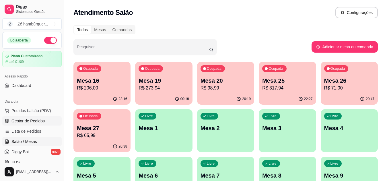
click at [35, 121] on span "Gestor de Pedidos" at bounding box center [27, 121] width 33 height 6
click at [40, 120] on span "Gestor de Pedidos" at bounding box center [27, 121] width 33 height 6
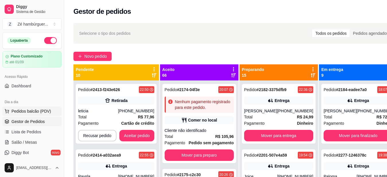
click at [34, 112] on span "Pedidos balcão (PDV)" at bounding box center [31, 111] width 40 height 6
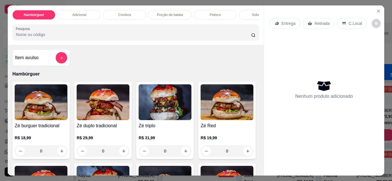
click at [325, 54] on div "Nenhum produto adicionado" at bounding box center [323, 90] width 109 height 112
click at [376, 9] on icon "Close" at bounding box center [378, 11] width 5 height 5
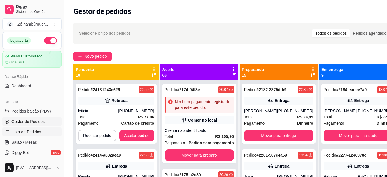
click at [30, 134] on span "Lista de Pedidos" at bounding box center [26, 132] width 30 height 6
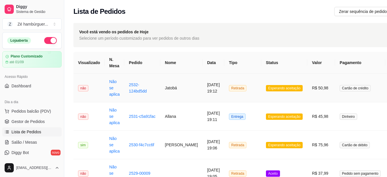
click at [282, 87] on span "Esperando aceitação" at bounding box center [284, 88] width 37 height 6
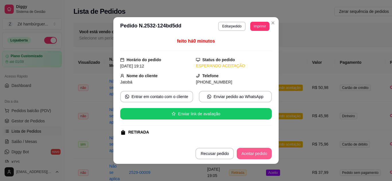
click at [249, 151] on button "Aceitar pedido" at bounding box center [254, 153] width 35 height 11
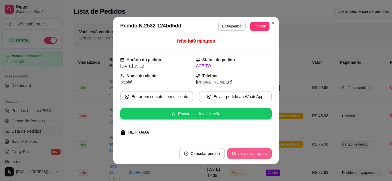
click at [251, 157] on button "Mover para preparo" at bounding box center [249, 153] width 44 height 11
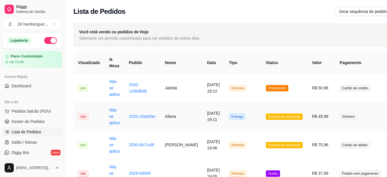
click at [274, 115] on span "Esperando aceitação" at bounding box center [284, 116] width 37 height 6
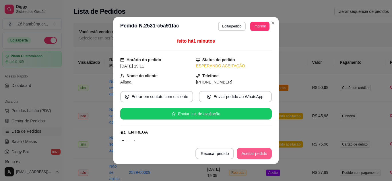
click at [256, 154] on button "Aceitar pedido" at bounding box center [254, 153] width 35 height 11
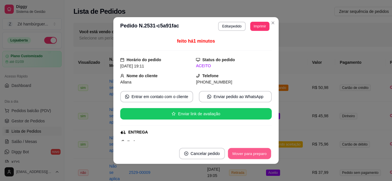
click at [254, 155] on button "Mover para preparo" at bounding box center [249, 154] width 43 height 11
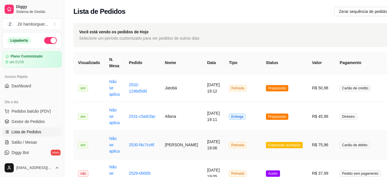
click at [268, 147] on span "Esperando aceitação" at bounding box center [284, 145] width 37 height 6
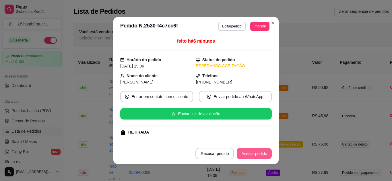
click at [257, 154] on button "Aceitar pedido" at bounding box center [254, 153] width 35 height 11
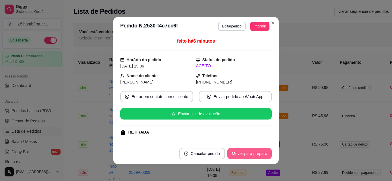
click at [257, 154] on button "Mover para preparo" at bounding box center [249, 153] width 44 height 11
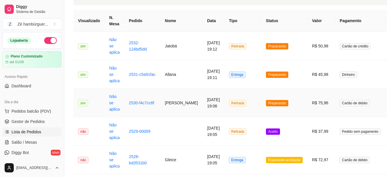
scroll to position [115, 0]
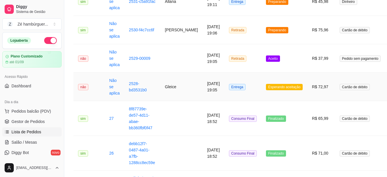
click at [267, 87] on span "Esperando aceitação" at bounding box center [284, 87] width 37 height 6
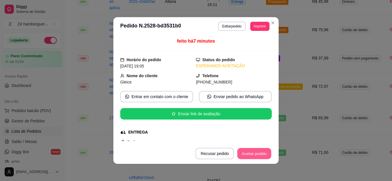
click at [246, 154] on button "Aceitar pedido" at bounding box center [254, 154] width 34 height 11
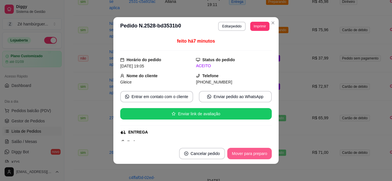
click at [247, 154] on button "Mover para preparo" at bounding box center [249, 153] width 44 height 11
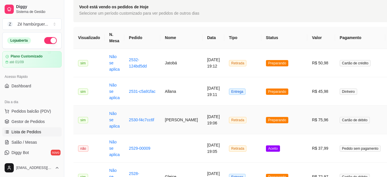
scroll to position [86, 0]
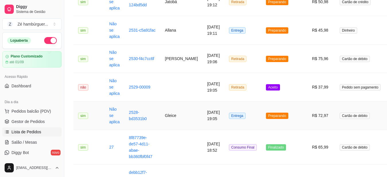
click at [266, 116] on span "Preparando" at bounding box center [277, 115] width 23 height 6
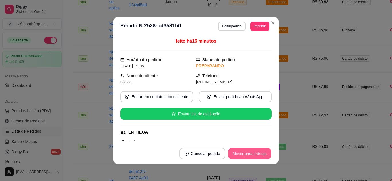
click at [247, 151] on button "Mover para entrega" at bounding box center [249, 154] width 43 height 11
click at [247, 155] on button "Mover para finalizado" at bounding box center [248, 154] width 46 height 11
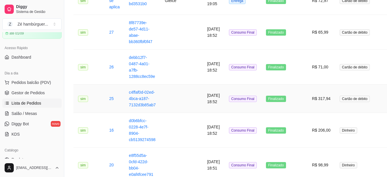
scroll to position [229, 0]
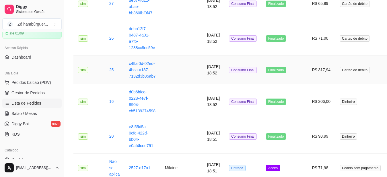
click at [161, 74] on td at bounding box center [181, 70] width 42 height 28
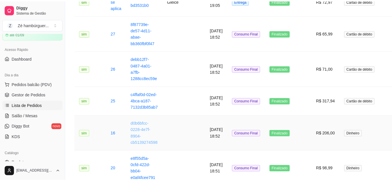
scroll to position [198, 0]
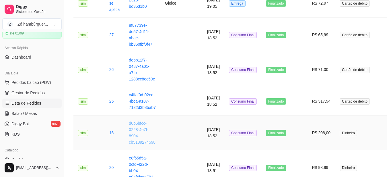
click at [136, 133] on link "d0b6bfcc-0228-4e7f-8904-cb5139274598" at bounding box center [142, 133] width 27 height 24
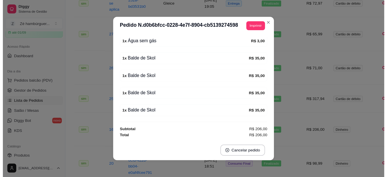
scroll to position [1, 0]
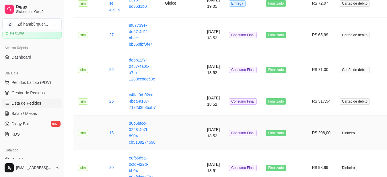
click at [168, 133] on td at bounding box center [181, 132] width 42 height 35
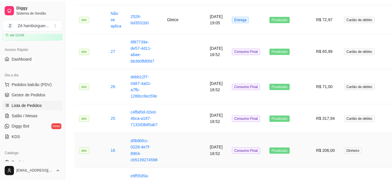
scroll to position [201, 0]
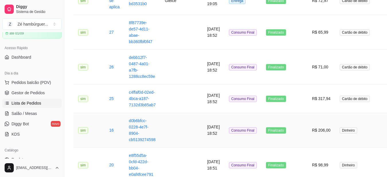
click at [269, 130] on span "Finalizado" at bounding box center [276, 130] width 20 height 6
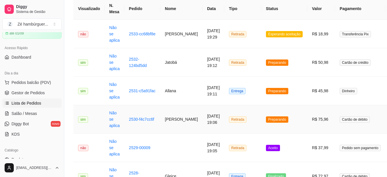
scroll to position [57, 0]
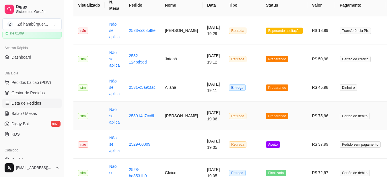
click at [266, 114] on span "Preparando" at bounding box center [277, 116] width 23 height 6
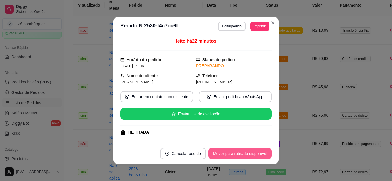
click at [248, 153] on button "Mover para retirada disponível" at bounding box center [239, 153] width 63 height 11
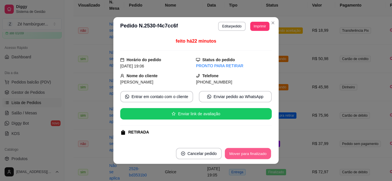
click at [247, 154] on button "Mover para finalizado" at bounding box center [248, 154] width 46 height 11
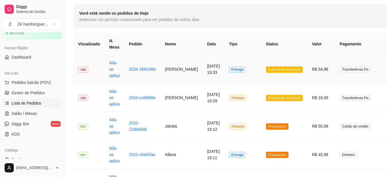
scroll to position [29, 0]
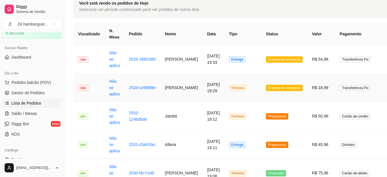
click at [269, 88] on span "Esperando aceitação" at bounding box center [284, 88] width 37 height 6
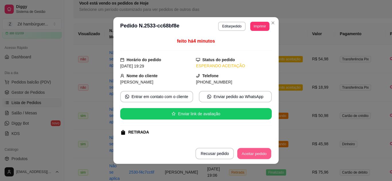
click at [253, 154] on button "Aceitar pedido" at bounding box center [254, 154] width 34 height 11
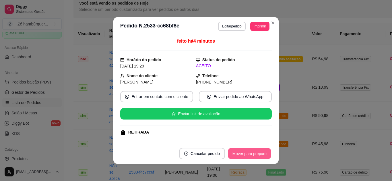
click at [255, 154] on button "Mover para preparo" at bounding box center [249, 154] width 43 height 11
click at [255, 154] on button "Mover para retirada disponível" at bounding box center [239, 153] width 63 height 11
click at [256, 155] on button "Mover para finalizado" at bounding box center [248, 153] width 48 height 11
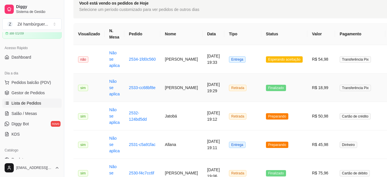
scroll to position [57, 0]
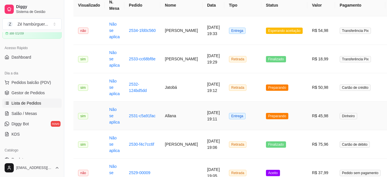
click at [266, 114] on span "Preparando" at bounding box center [277, 116] width 23 height 6
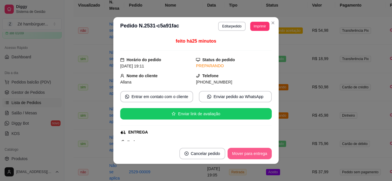
click at [250, 153] on button "Mover para entrega" at bounding box center [249, 153] width 44 height 11
click at [248, 157] on button "Mover para finalizado" at bounding box center [248, 153] width 48 height 11
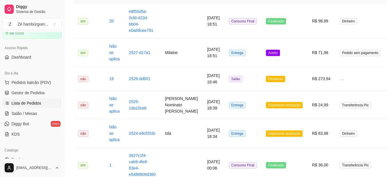
scroll to position [487, 0]
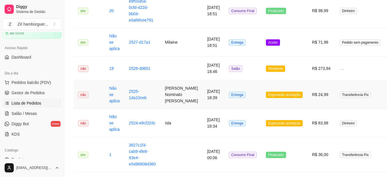
click at [267, 98] on span "Esperando aceitação" at bounding box center [284, 94] width 37 height 6
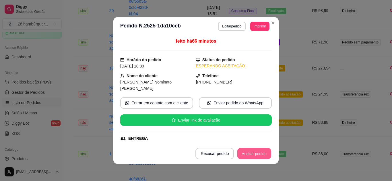
click at [252, 156] on button "Aceitar pedido" at bounding box center [254, 154] width 34 height 11
click at [252, 156] on button "Mover para preparo" at bounding box center [249, 153] width 44 height 11
click at [252, 156] on button "Mover para entrega" at bounding box center [249, 154] width 43 height 11
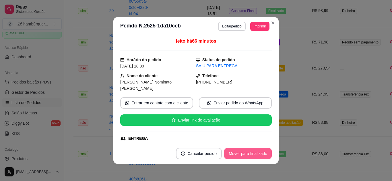
click at [252, 156] on button "Mover para finalizado" at bounding box center [248, 153] width 48 height 11
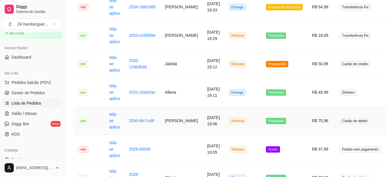
scroll to position [287, 0]
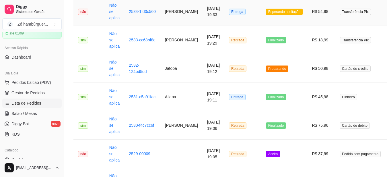
click at [267, 15] on span "Esperando aceitação" at bounding box center [284, 12] width 37 height 6
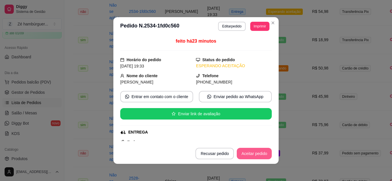
click at [255, 156] on button "Aceitar pedido" at bounding box center [254, 153] width 35 height 11
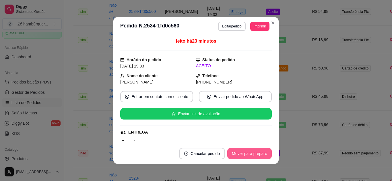
click at [252, 155] on button "Mover para preparo" at bounding box center [249, 153] width 44 height 11
click at [252, 155] on button "Mover para entrega" at bounding box center [249, 153] width 44 height 11
click at [252, 155] on button "Mover para finalizado" at bounding box center [248, 153] width 48 height 11
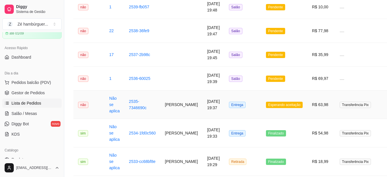
scroll to position [172, 0]
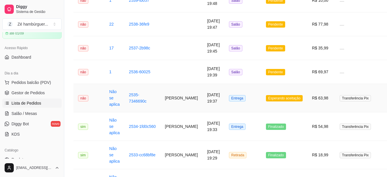
click at [272, 101] on span "Esperando aceitação" at bounding box center [284, 98] width 37 height 6
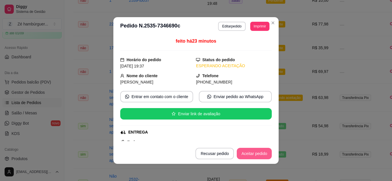
click at [253, 154] on button "Aceitar pedido" at bounding box center [254, 153] width 35 height 11
click at [253, 154] on button "Mover para preparo" at bounding box center [249, 153] width 44 height 11
click at [253, 154] on button "Mover para entrega" at bounding box center [249, 154] width 43 height 11
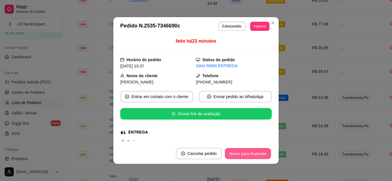
click at [253, 154] on button "Mover para finalizado" at bounding box center [248, 154] width 46 height 11
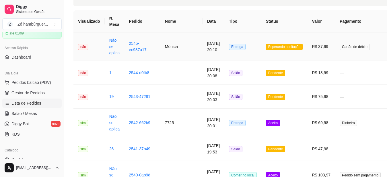
scroll to position [0, 0]
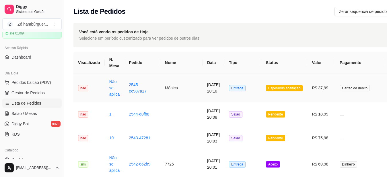
click at [272, 86] on span "Esperando aceitação" at bounding box center [284, 88] width 37 height 6
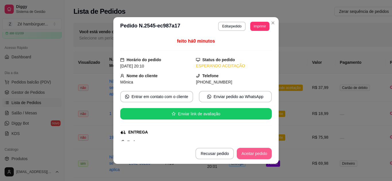
click at [247, 156] on button "Aceitar pedido" at bounding box center [254, 153] width 35 height 11
click at [247, 157] on button "Mover para preparo" at bounding box center [249, 153] width 44 height 11
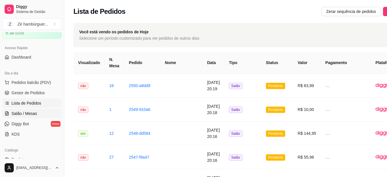
click at [28, 110] on link "Salão / Mesas" at bounding box center [31, 113] width 59 height 9
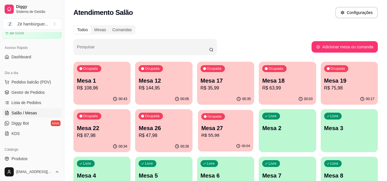
click at [217, 126] on p "Mesa 27" at bounding box center [225, 129] width 49 height 8
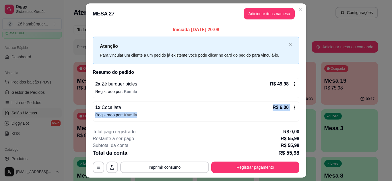
drag, startPoint x: 180, startPoint y: 101, endPoint x: 170, endPoint y: 117, distance: 18.9
click at [170, 117] on div "2 x Zé burguer picles R$ 49,98 Registrado por: Kamila 1 x Coca lata R$ 6,00 Reg…" at bounding box center [196, 100] width 206 height 44
click at [170, 117] on p "Registrado por: [PERSON_NAME]" at bounding box center [195, 115] width 201 height 6
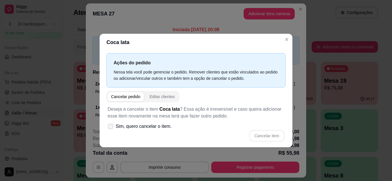
click at [111, 123] on label "Sim, quero cancelar o item." at bounding box center [139, 126] width 69 height 11
click at [111, 128] on input "Sim, quero cancelar o item." at bounding box center [109, 130] width 4 height 4
checkbox input "true"
click at [257, 134] on button "Cancelar item" at bounding box center [266, 135] width 34 height 11
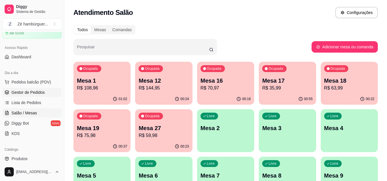
click at [37, 93] on span "Gestor de Pedidos" at bounding box center [27, 93] width 33 height 6
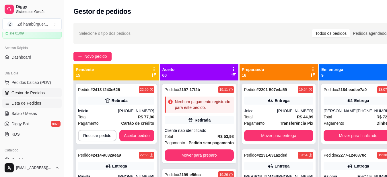
click at [28, 103] on span "Lista de Pedidos" at bounding box center [26, 103] width 30 height 6
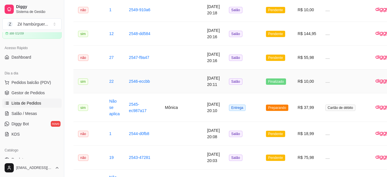
scroll to position [229, 0]
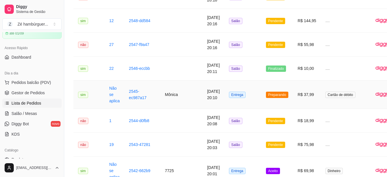
click at [266, 95] on span "Preparando" at bounding box center [277, 94] width 23 height 6
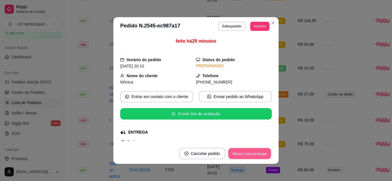
click at [252, 156] on button "Mover para entrega" at bounding box center [249, 154] width 43 height 11
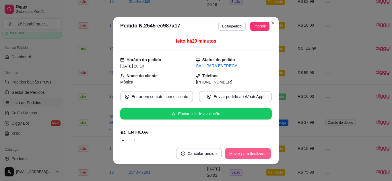
click at [252, 155] on button "Mover para finalizado" at bounding box center [248, 154] width 46 height 11
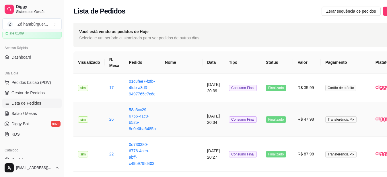
scroll to position [0, 0]
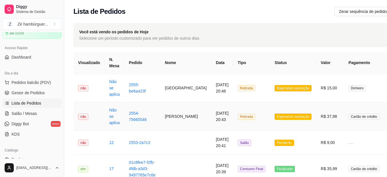
click at [274, 114] on span "Esperando aceitação" at bounding box center [292, 116] width 37 height 6
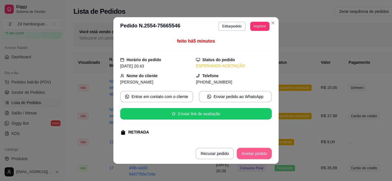
click at [243, 153] on button "Aceitar pedido" at bounding box center [254, 153] width 35 height 11
click at [244, 156] on button "Mover para preparo" at bounding box center [249, 153] width 44 height 11
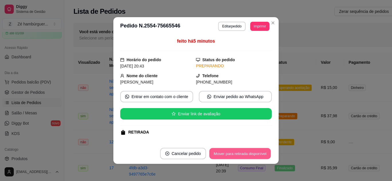
click at [244, 156] on button "Mover para retirada disponível" at bounding box center [239, 154] width 61 height 11
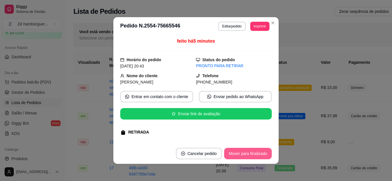
click at [244, 156] on button "Mover para finalizado" at bounding box center [248, 153] width 48 height 11
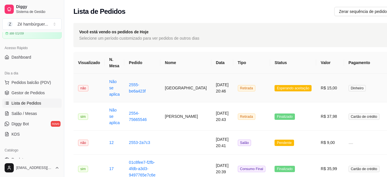
click at [270, 84] on td "Esperando aceitação" at bounding box center [293, 88] width 46 height 28
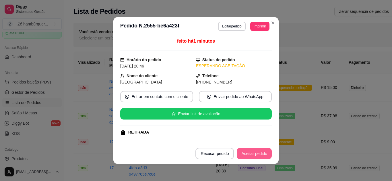
click at [251, 154] on button "Aceitar pedido" at bounding box center [254, 153] width 35 height 11
click at [251, 154] on button "Mover para preparo" at bounding box center [249, 153] width 44 height 11
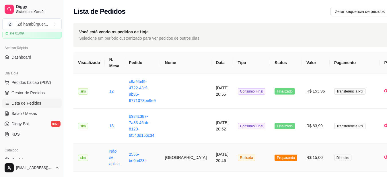
click at [274, 156] on span "Preparando" at bounding box center [285, 157] width 23 height 6
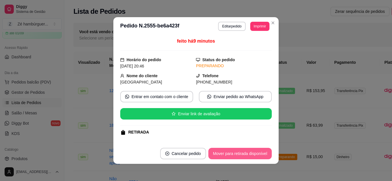
click at [242, 154] on button "Mover para retirada disponível" at bounding box center [239, 153] width 63 height 11
click at [241, 155] on button "Mover para finalizado" at bounding box center [248, 154] width 46 height 11
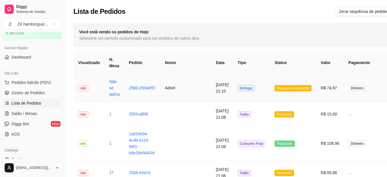
click at [274, 88] on span "Esperando aceitação" at bounding box center [292, 88] width 37 height 6
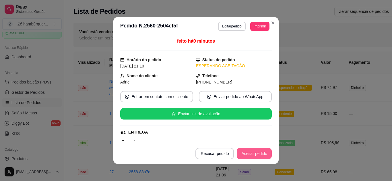
click at [253, 156] on button "Aceitar pedido" at bounding box center [254, 153] width 35 height 11
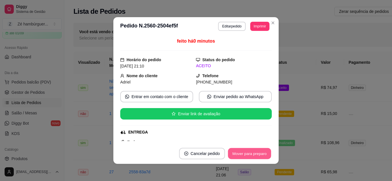
click at [252, 157] on button "Mover para preparo" at bounding box center [249, 154] width 43 height 11
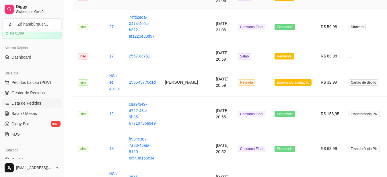
scroll to position [229, 0]
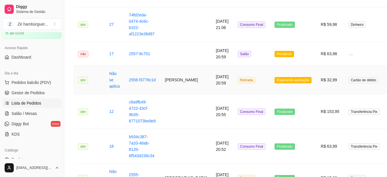
click at [274, 79] on span "Esperando aceitação" at bounding box center [292, 80] width 37 height 6
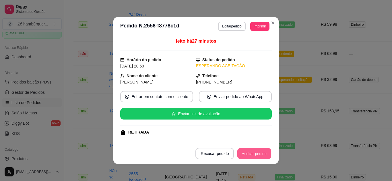
click at [255, 153] on button "Aceitar pedido" at bounding box center [254, 154] width 34 height 11
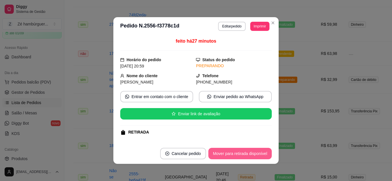
click at [255, 153] on button "Mover para retirada disponível" at bounding box center [239, 153] width 63 height 11
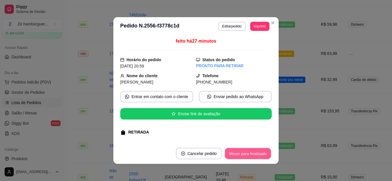
click at [255, 153] on button "Mover para finalizado" at bounding box center [248, 154] width 46 height 11
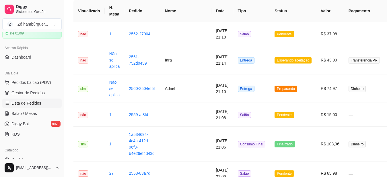
scroll to position [49, 0]
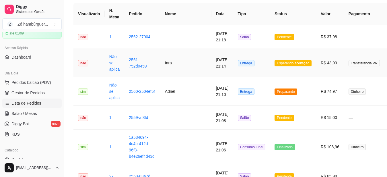
click at [274, 61] on span "Esperando aceitação" at bounding box center [292, 63] width 37 height 6
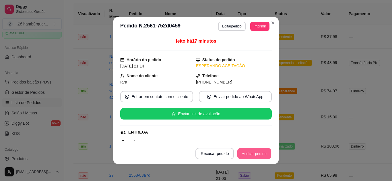
click at [247, 155] on button "Aceitar pedido" at bounding box center [254, 154] width 34 height 11
click at [247, 155] on button "Mover para preparo" at bounding box center [249, 153] width 44 height 11
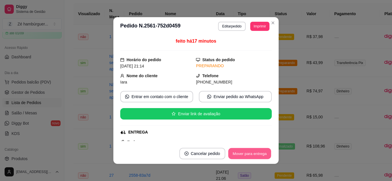
click at [247, 155] on button "Mover para entrega" at bounding box center [249, 154] width 43 height 11
click at [248, 155] on button "Mover para finalizado" at bounding box center [248, 153] width 48 height 11
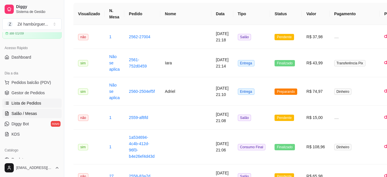
click at [28, 116] on span "Salão / Mesas" at bounding box center [24, 113] width 26 height 6
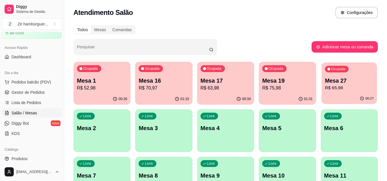
click at [342, 86] on p "R$ 65,98" at bounding box center [349, 88] width 49 height 7
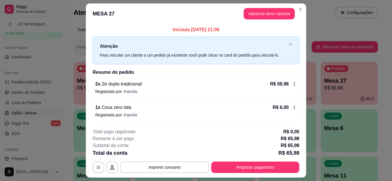
click at [135, 91] on p "Registrado por: [PERSON_NAME]" at bounding box center [195, 92] width 201 height 6
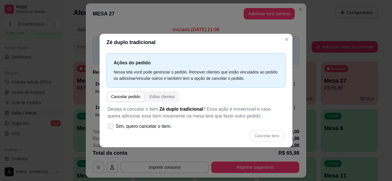
click at [109, 127] on icon at bounding box center [110, 126] width 5 height 3
click at [109, 128] on input "Sim, quero cancelar o item." at bounding box center [109, 130] width 4 height 4
checkbox input "true"
click at [265, 136] on button "Cancelar item" at bounding box center [266, 135] width 34 height 11
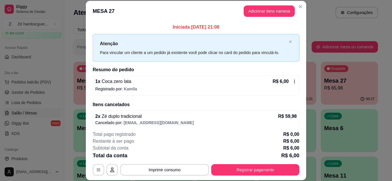
click at [303, 35] on div "Iniciada [DATE] 21:08 Atenção Para vincular um cliente a um pedido já existente…" at bounding box center [196, 74] width 220 height 105
